Goal: Information Seeking & Learning: Learn about a topic

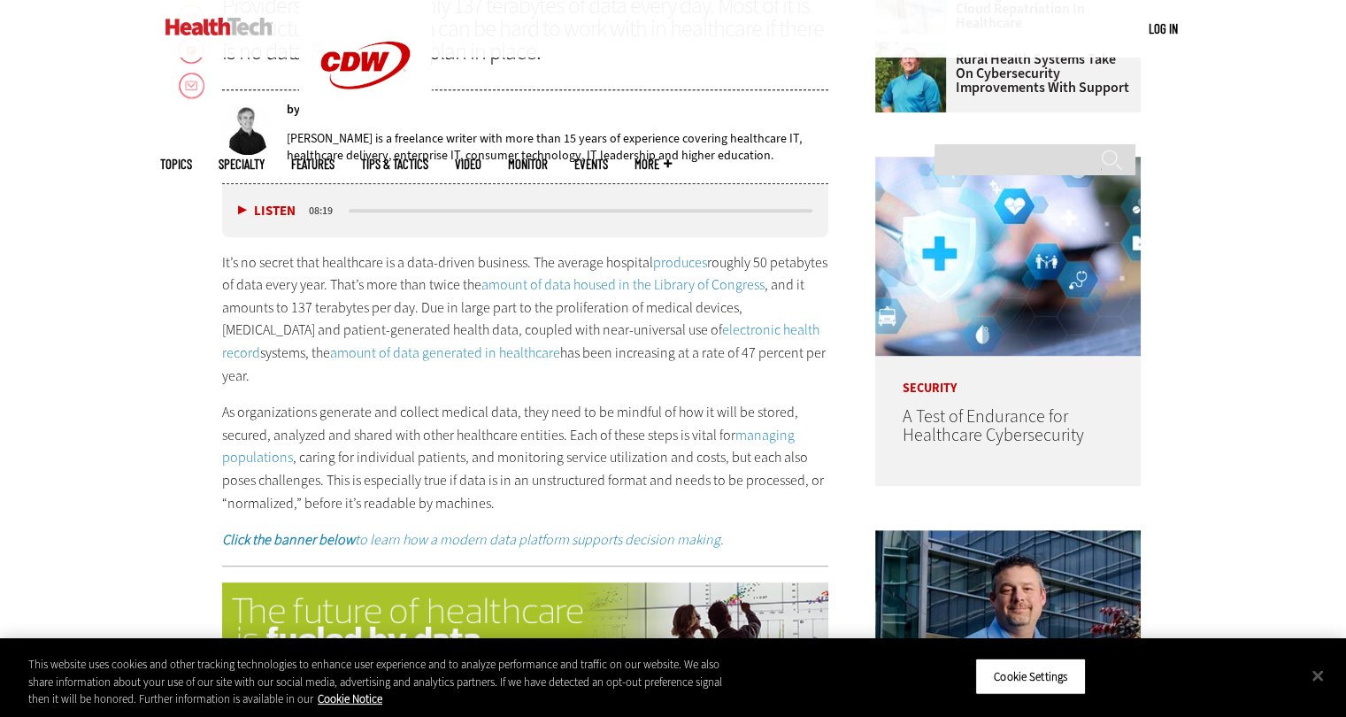
scroll to position [883, 0]
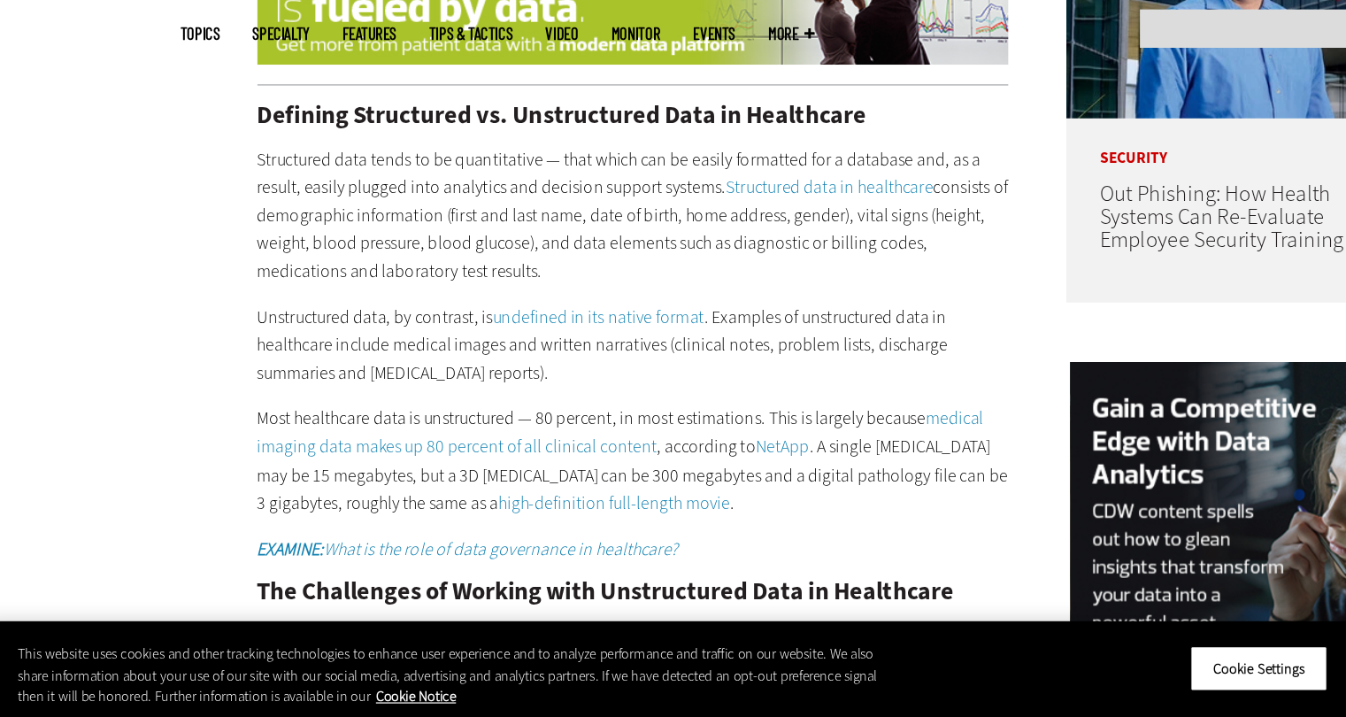
scroll to position [1400, 0]
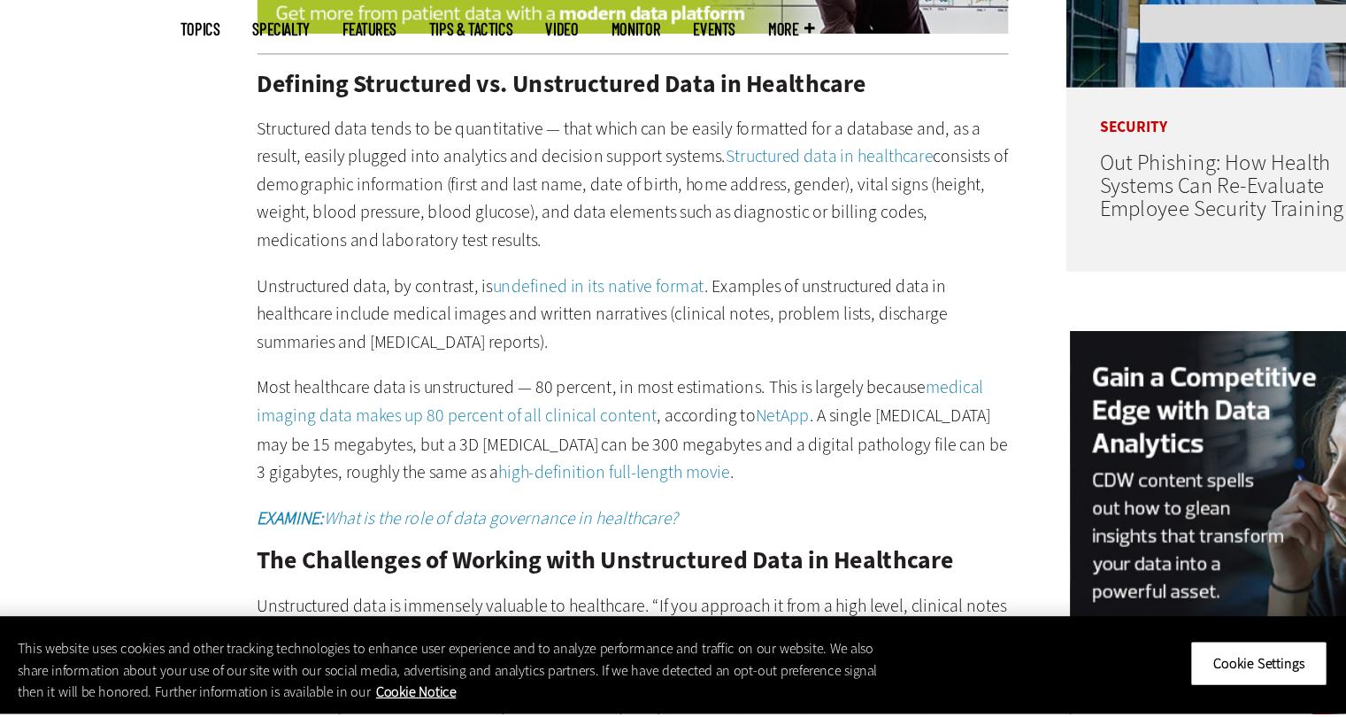
click at [530, 308] on p "Structured data tends to be quantitative — that which can be easily formatted f…" at bounding box center [525, 290] width 607 height 113
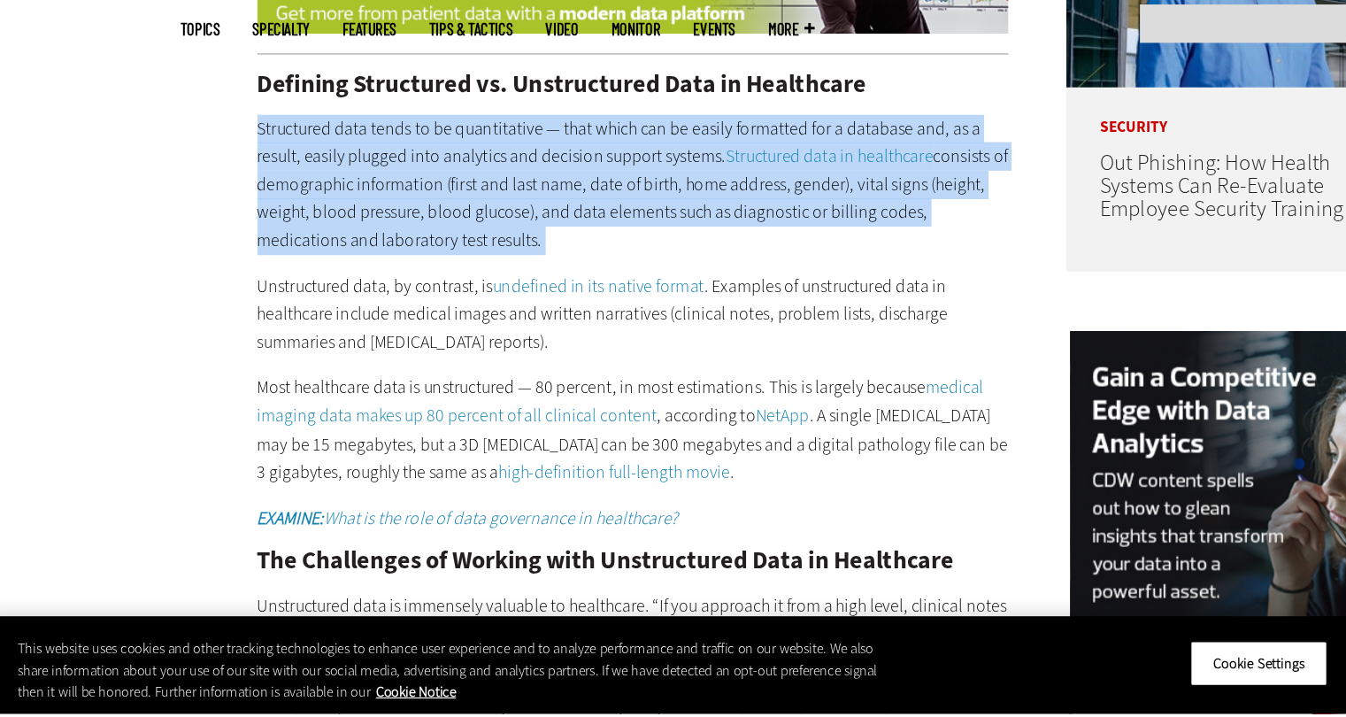
click at [530, 308] on p "Structured data tends to be quantitative — that which can be easily formatted f…" at bounding box center [525, 290] width 607 height 113
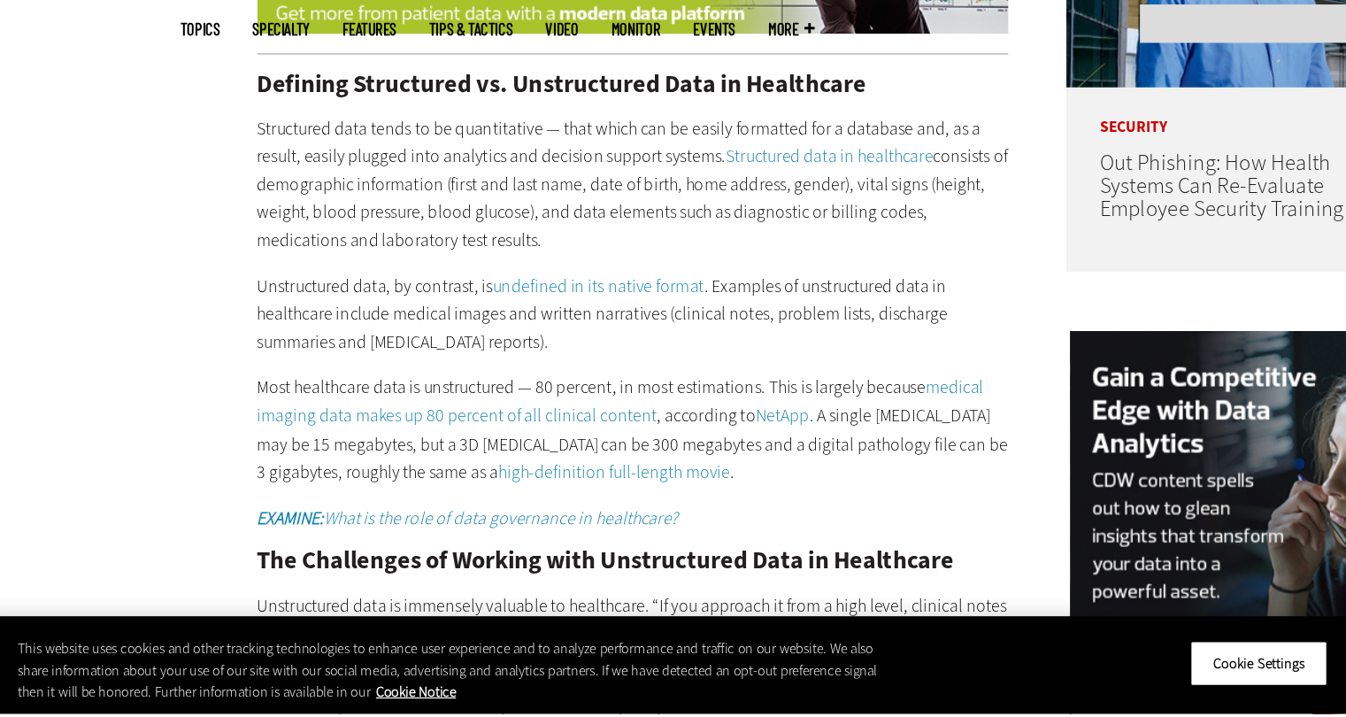
click at [540, 328] on div "Defining Structured vs. Unstructured Data in Healthcare Structured data tends t…" at bounding box center [525, 561] width 607 height 725
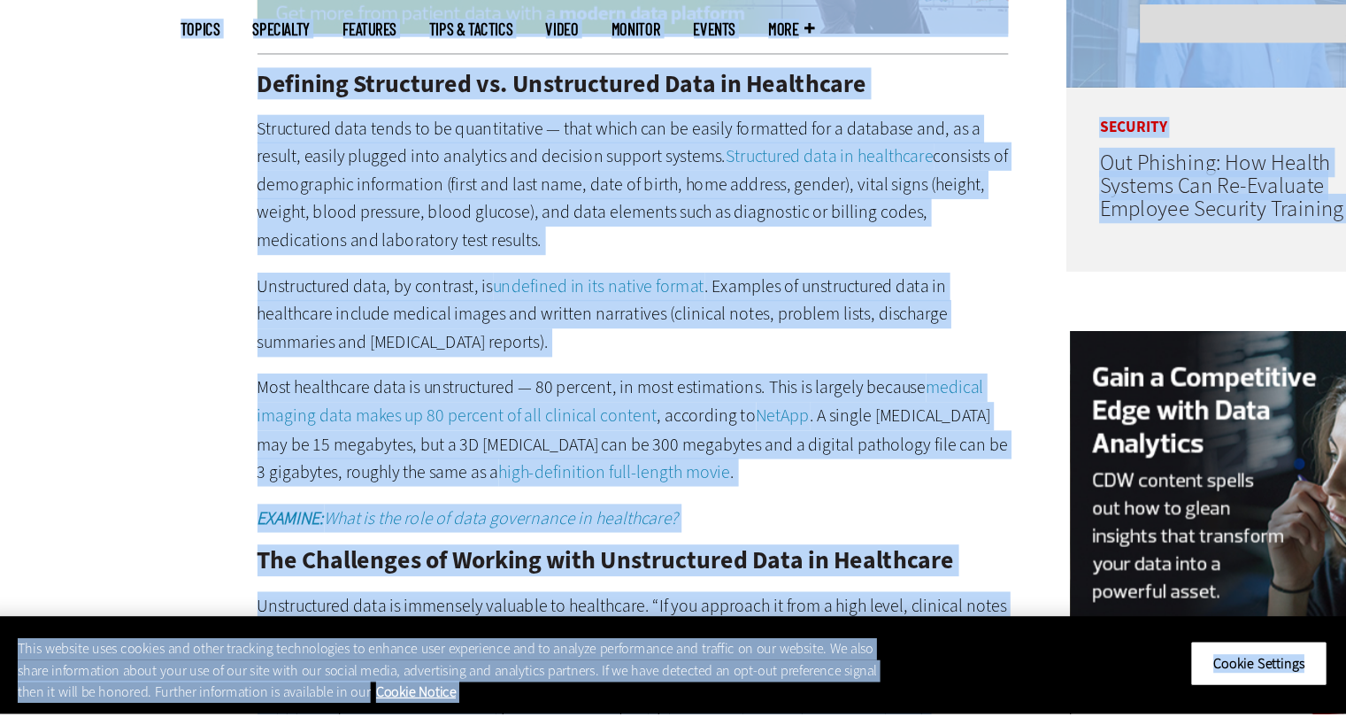
click at [549, 391] on p "Unstructured data, by contrast, is undefined in its native format . Examples of…" at bounding box center [525, 395] width 607 height 68
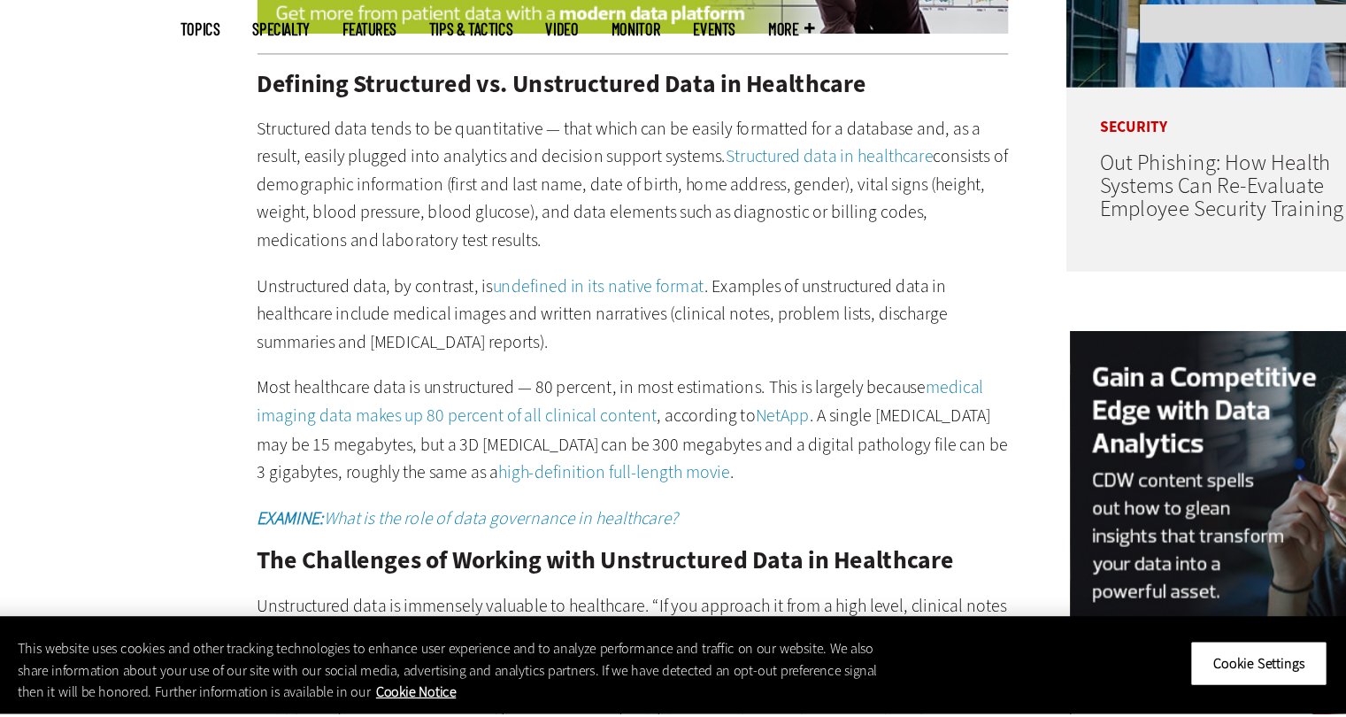
click at [456, 363] on link "undefined in its native format" at bounding box center [497, 372] width 171 height 19
click at [575, 293] on p "Structured data tends to be quantitative — that which can be easily formatted f…" at bounding box center [525, 290] width 607 height 113
click at [579, 296] on p "Structured data tends to be quantitative — that which can be easily formatted f…" at bounding box center [525, 290] width 607 height 113
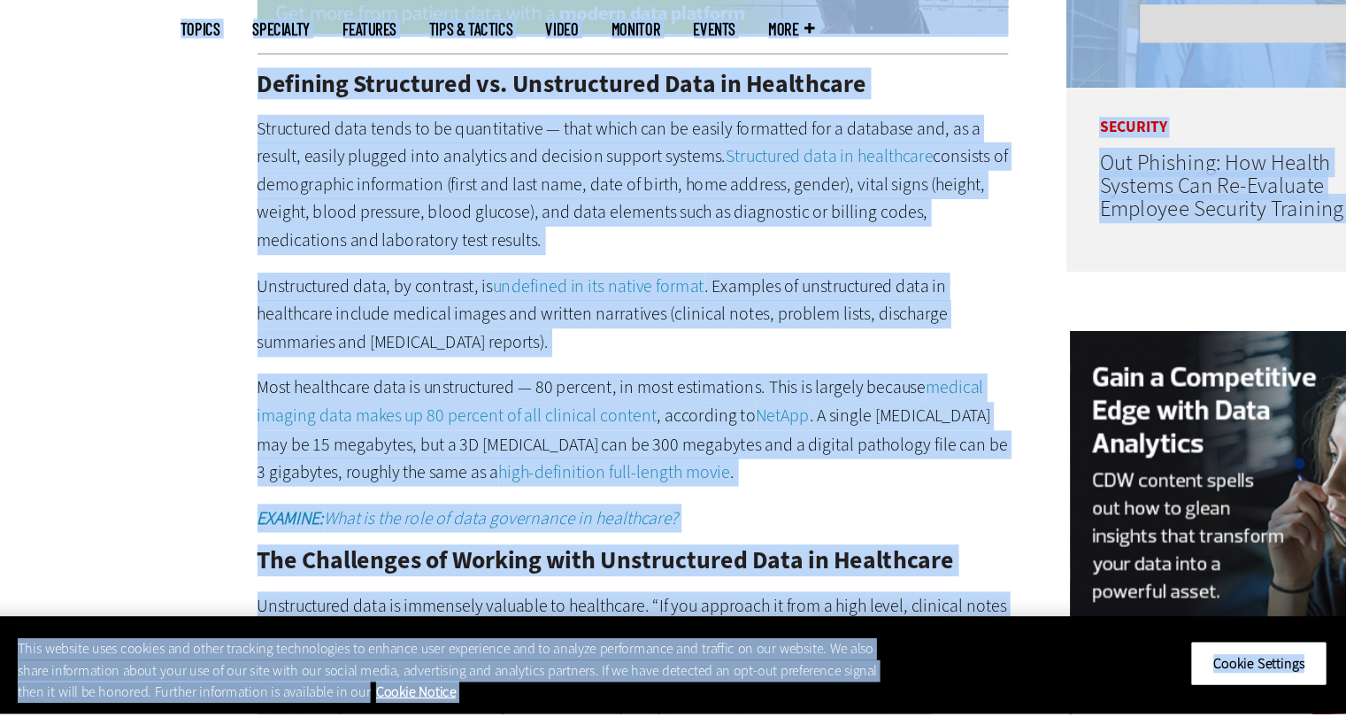
click at [593, 313] on p "Structured data tends to be quantitative — that which can be easily formatted f…" at bounding box center [525, 290] width 607 height 113
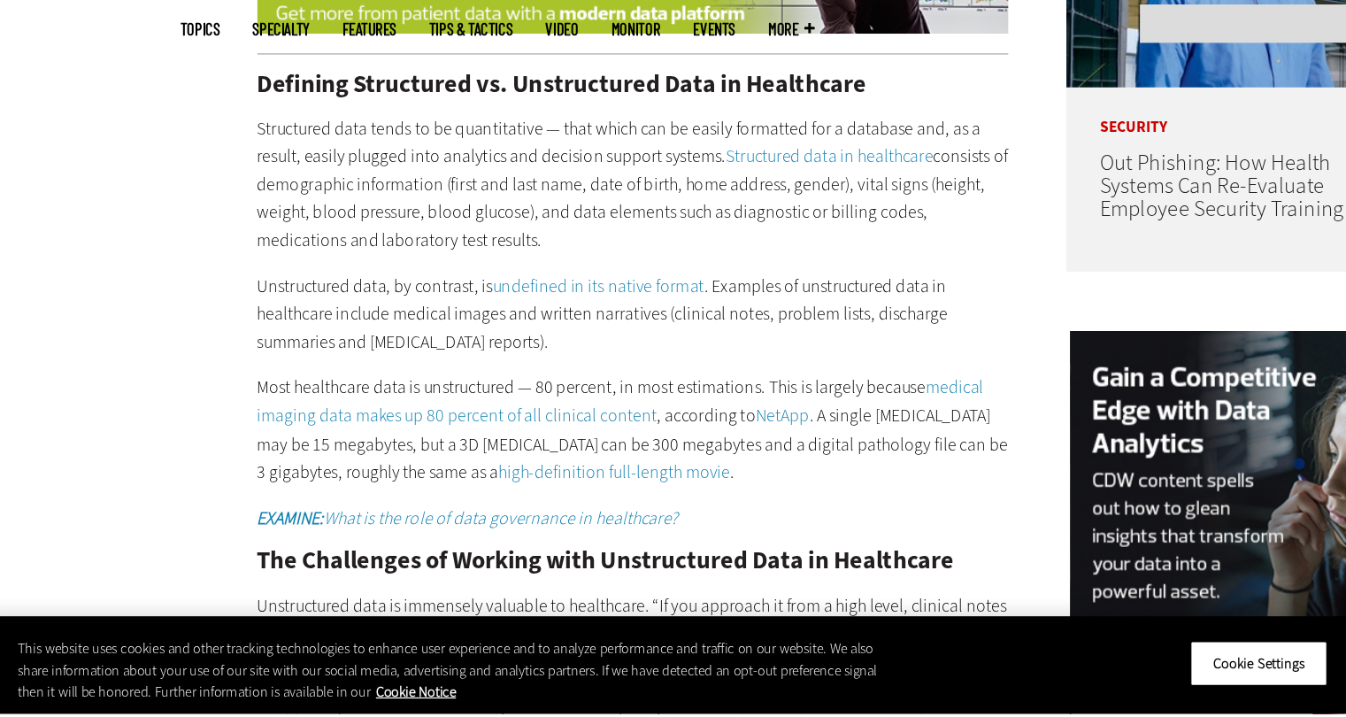
drag, startPoint x: 593, startPoint y: 313, endPoint x: 621, endPoint y: 400, distance: 91.2
click at [621, 400] on div "Defining Structured vs. Unstructured Data in Healthcare Structured data tends t…" at bounding box center [525, 561] width 607 height 725
click at [621, 400] on p "Unstructured data, by contrast, is undefined in its native format . Examples of…" at bounding box center [525, 395] width 607 height 68
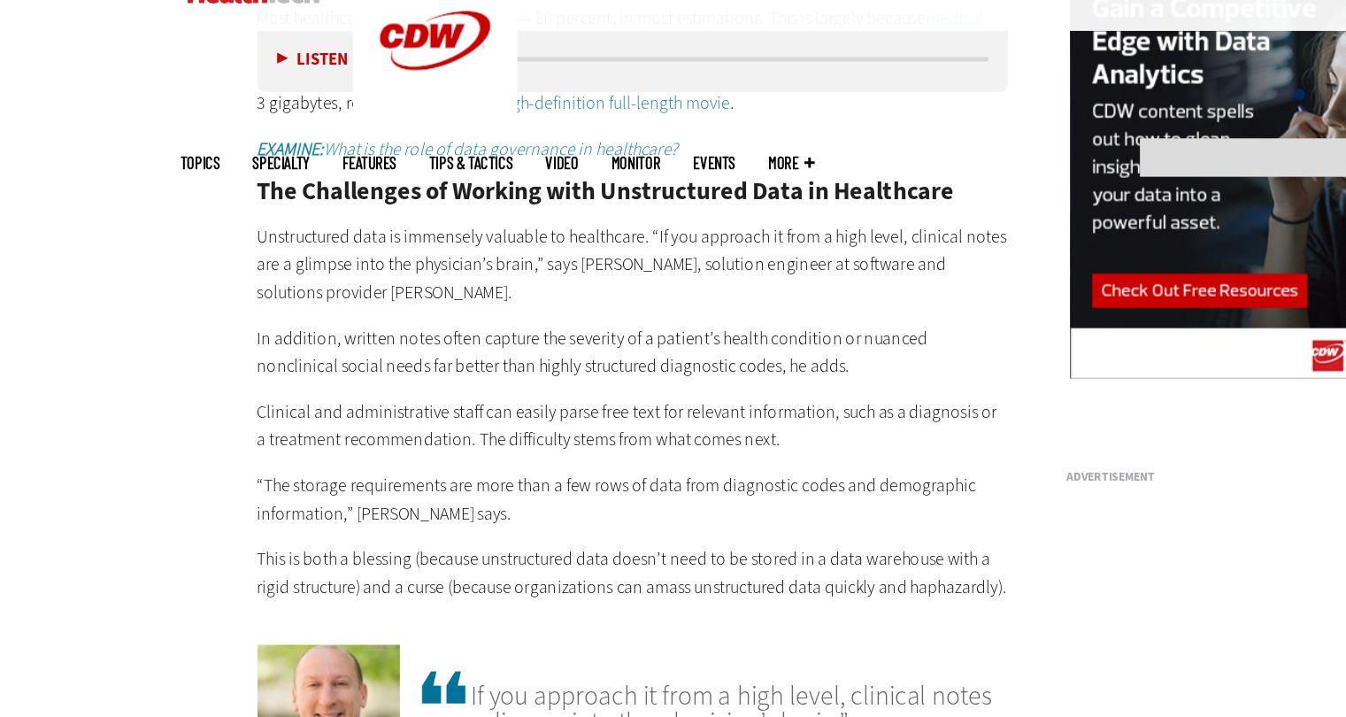
scroll to position [1807, 0]
